Goal: Task Accomplishment & Management: Complete application form

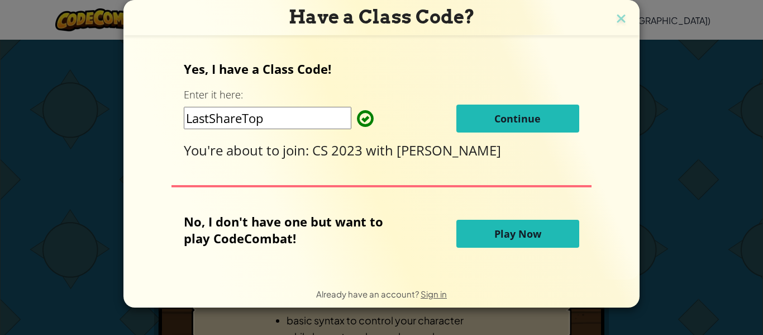
click at [315, 126] on input "LastShareTop" at bounding box center [268, 118] width 168 height 22
type input "Aiden"
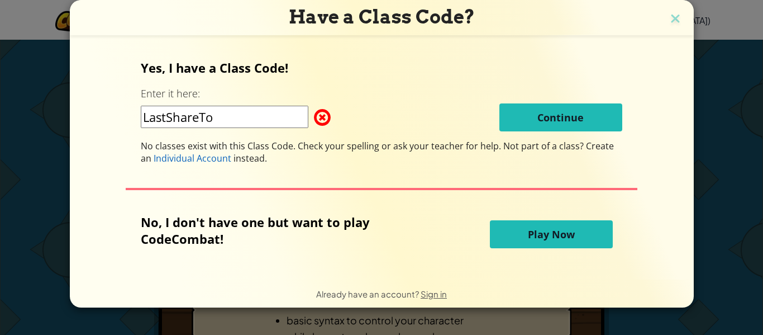
type input "LastShareTop"
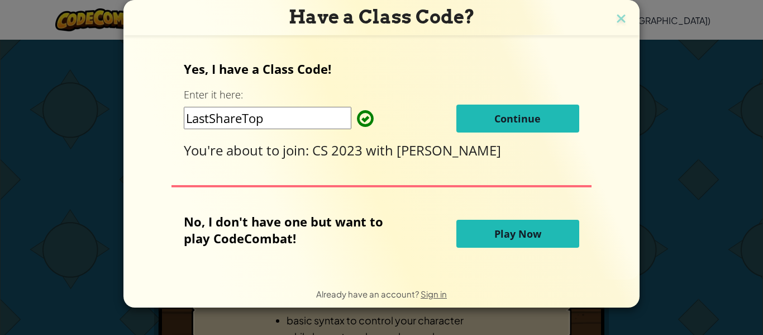
click at [473, 111] on button "Continue" at bounding box center [517, 118] width 123 height 28
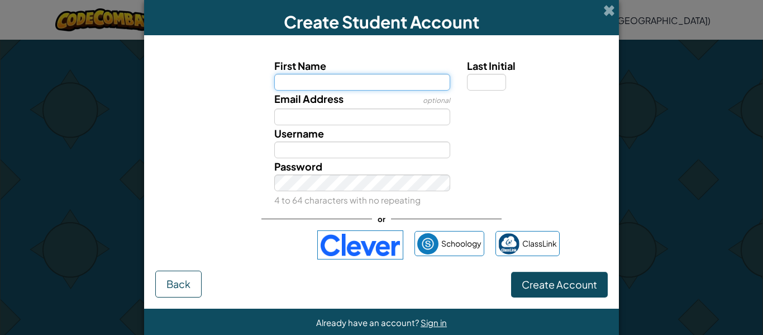
click at [432, 85] on input "First Name" at bounding box center [362, 82] width 177 height 17
type input "Aiden"
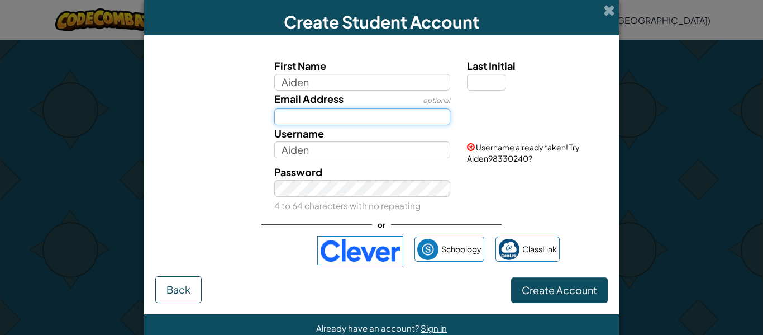
click at [390, 108] on input "Email Address" at bounding box center [362, 116] width 177 height 17
type input "[EMAIL_ADDRESS][DOMAIN_NAME]"
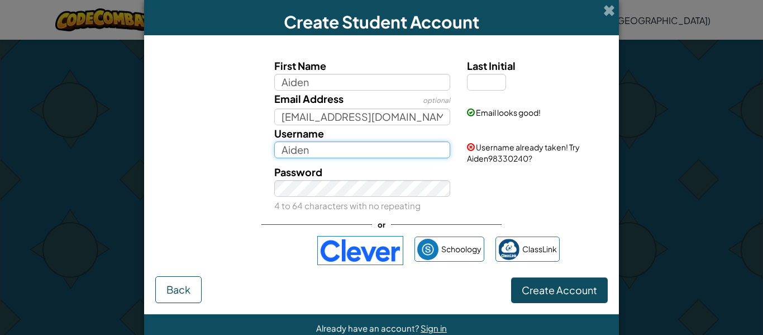
click at [336, 144] on input "Aiden" at bounding box center [362, 149] width 177 height 17
type input "AidenWayne"
click at [511, 277] on button "Create Account" at bounding box center [559, 290] width 97 height 26
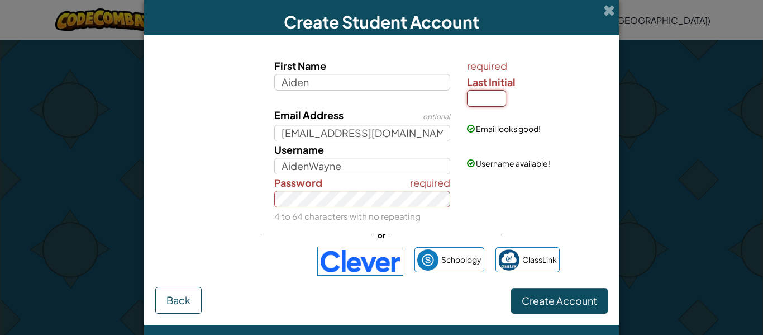
click at [497, 97] on input "Last Initial" at bounding box center [486, 98] width 39 height 17
type input "f"
type input "F"
type input "AidenF"
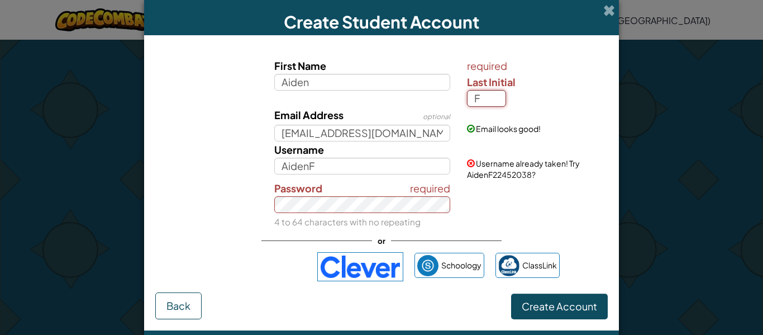
click at [484, 99] on input "F" at bounding box center [486, 98] width 39 height 17
click at [358, 166] on input "Aiden" at bounding box center [362, 166] width 177 height 17
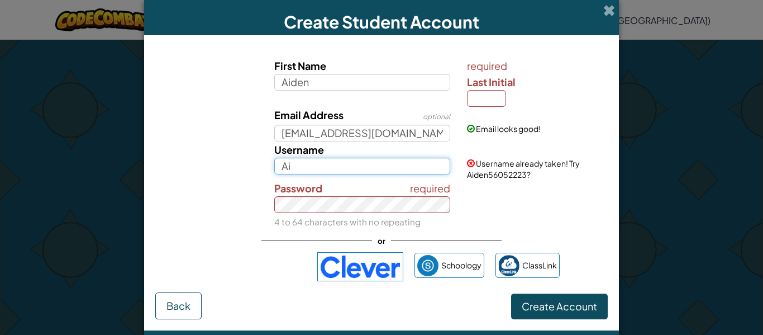
type input "A"
click at [326, 259] on img at bounding box center [360, 266] width 86 height 29
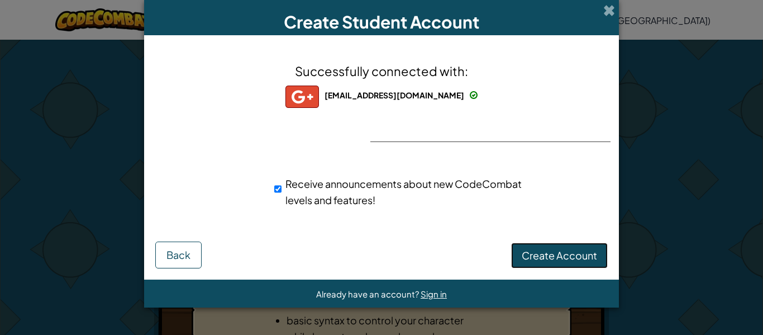
click at [517, 252] on button "Create Account" at bounding box center [559, 255] width 97 height 26
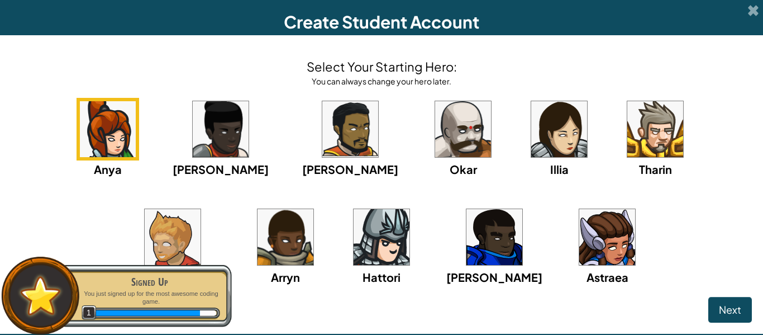
click at [96, 158] on div "Anya" at bounding box center [108, 138] width 63 height 80
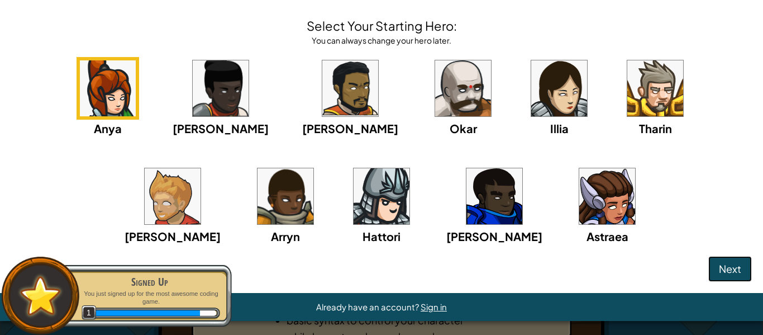
click at [728, 258] on button "Next" at bounding box center [730, 269] width 44 height 26
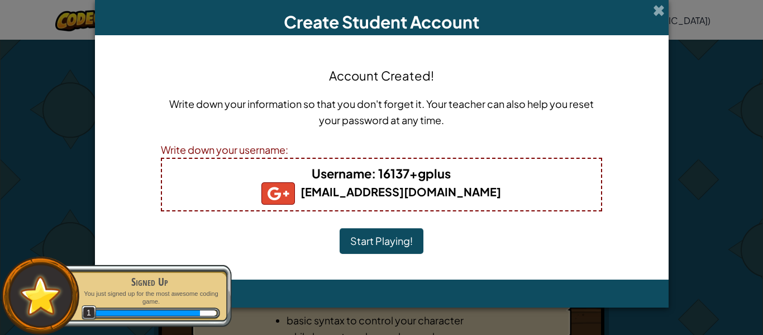
scroll to position [0, 0]
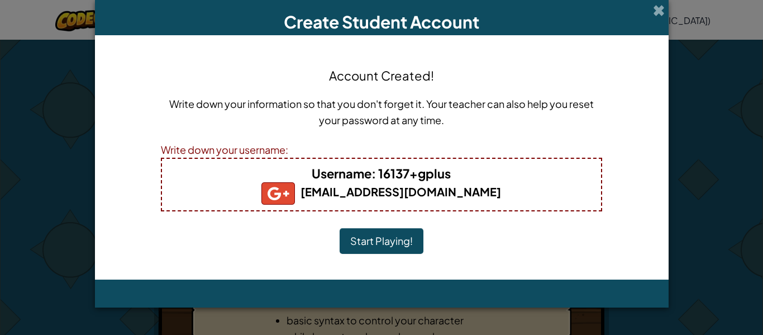
click at [373, 230] on button "Start Playing!" at bounding box center [382, 241] width 84 height 26
